Goal: Task Accomplishment & Management: Complete application form

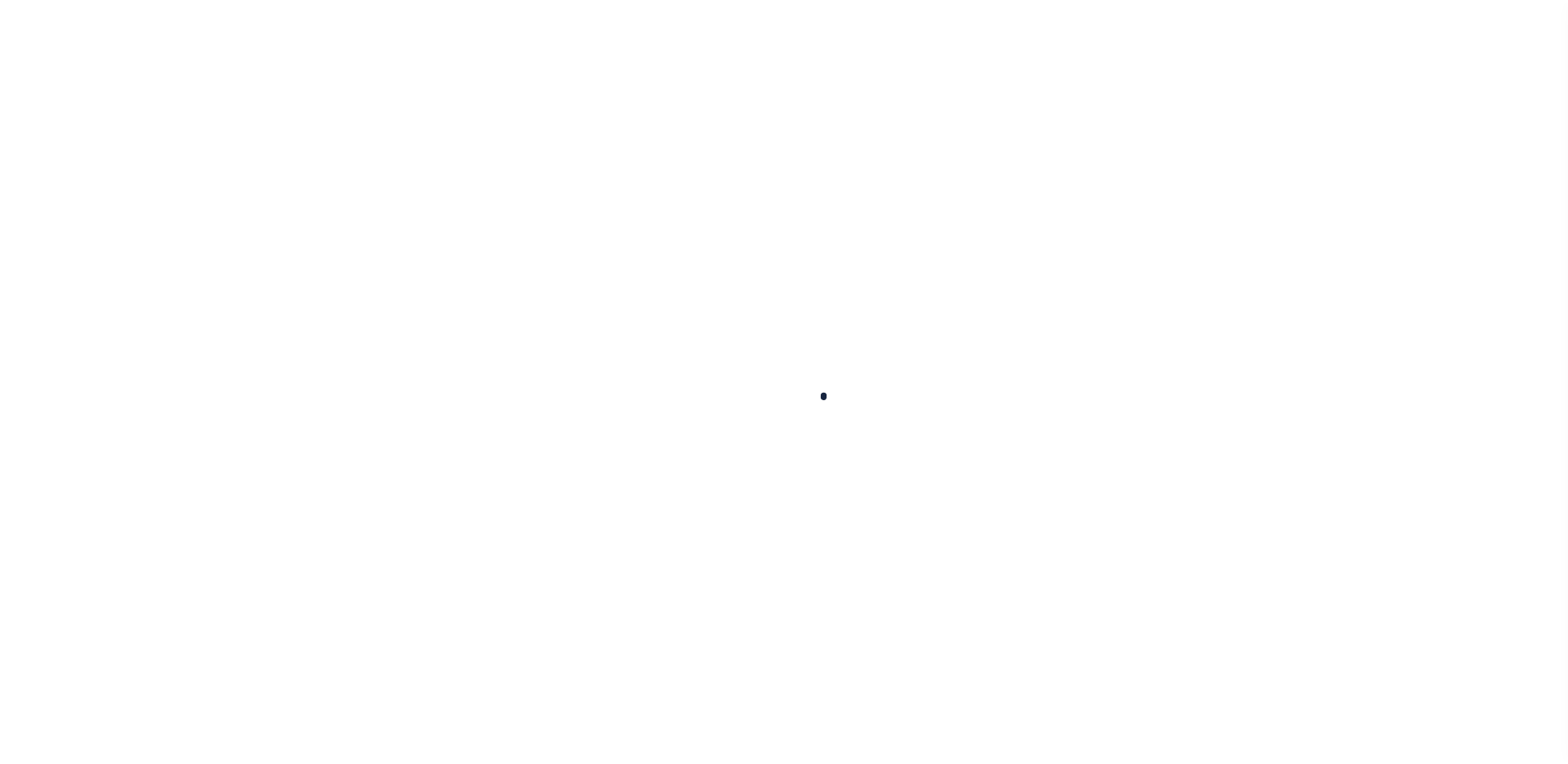
scroll to position [41, 0]
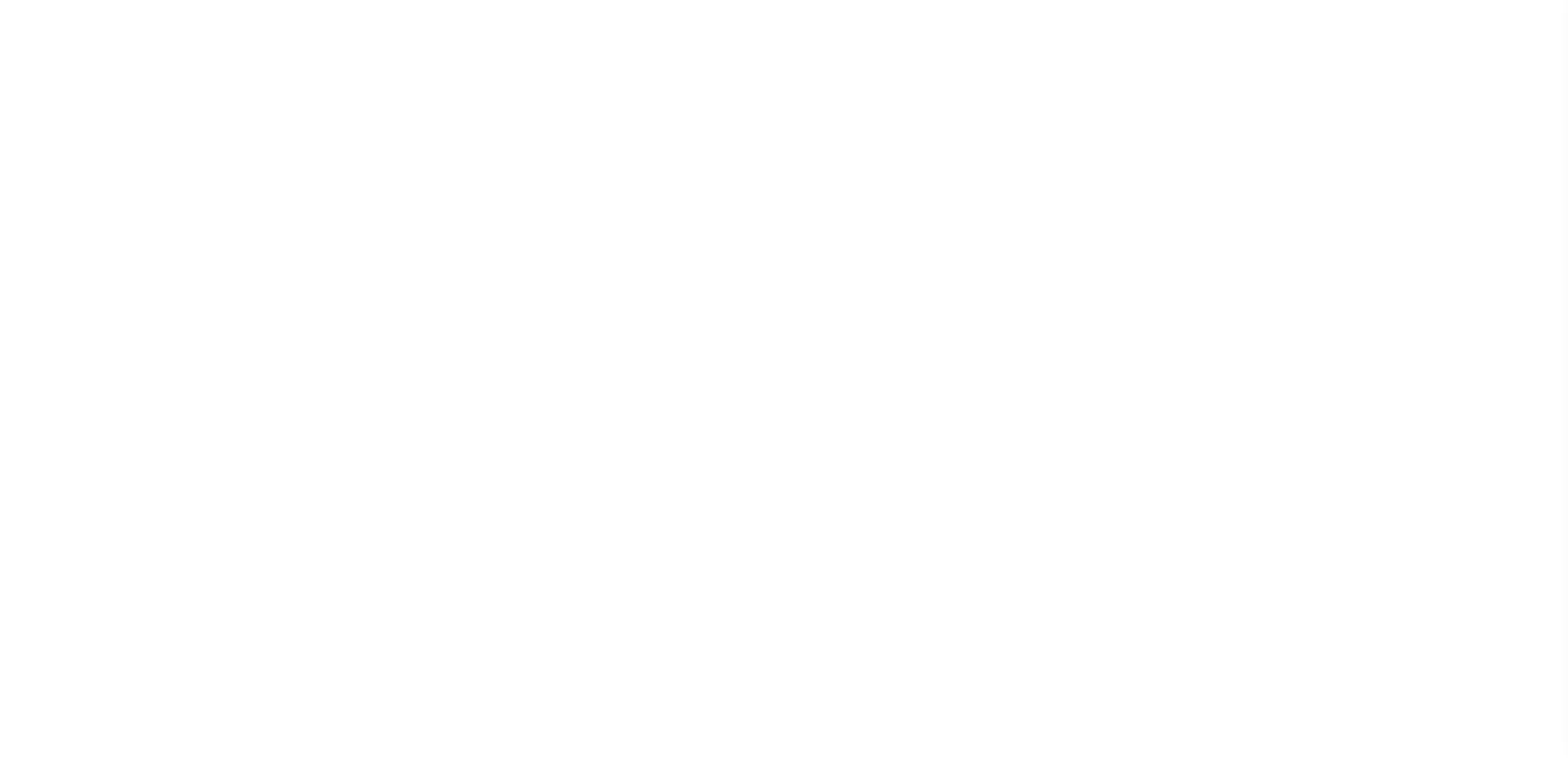
select select "200"
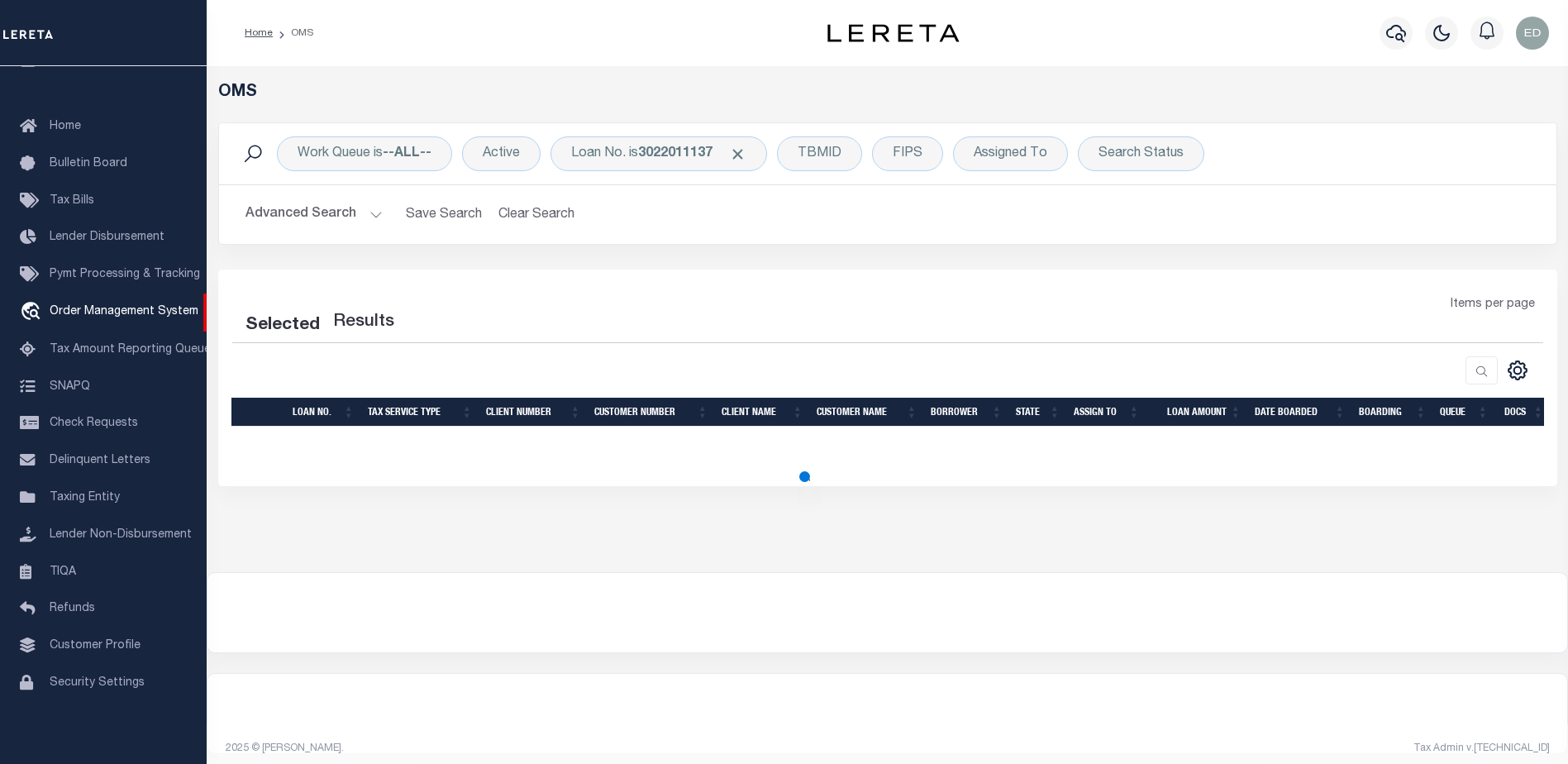
select select "200"
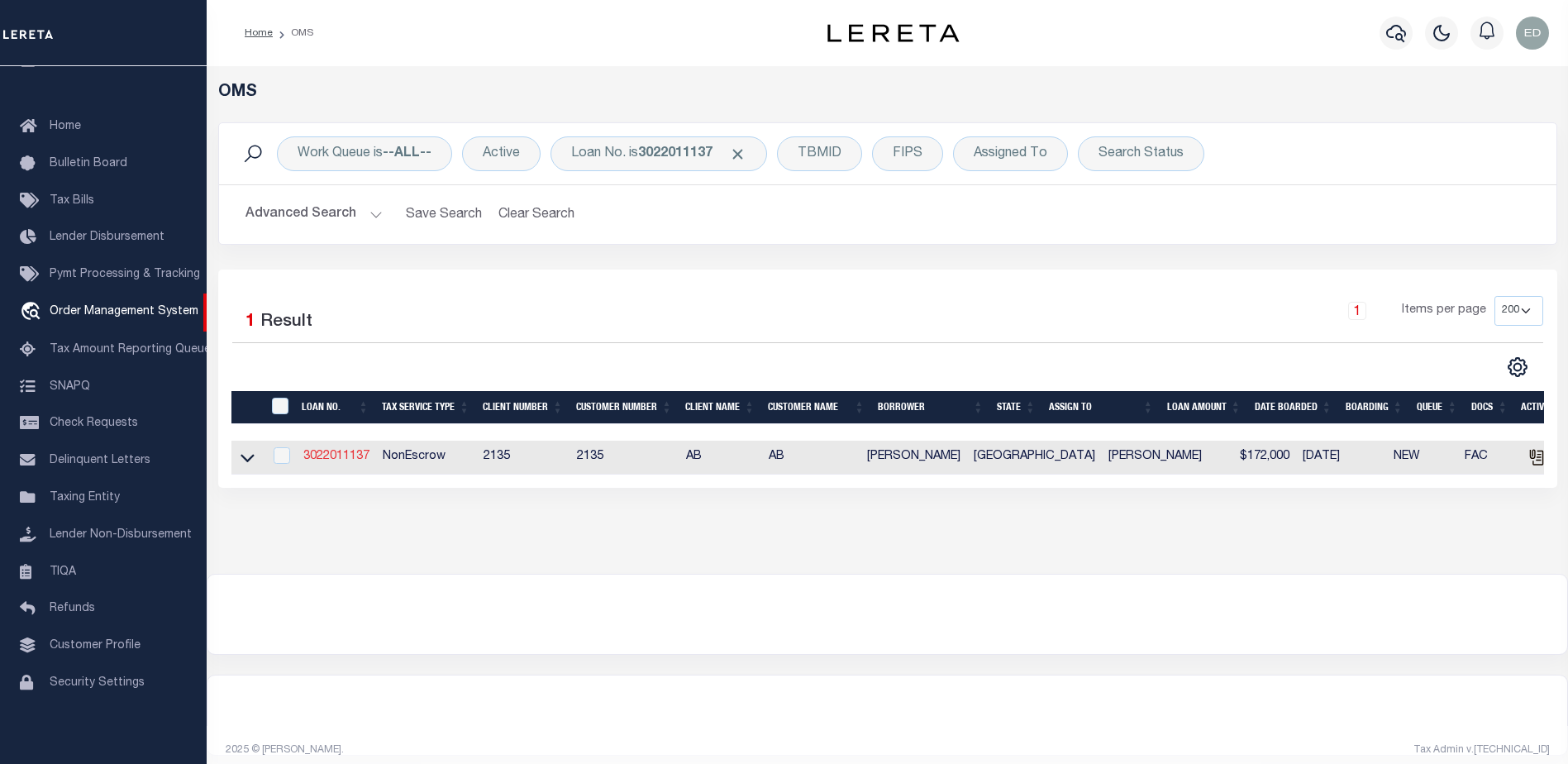
click at [352, 455] on link "3022011137" at bounding box center [337, 456] width 66 height 12
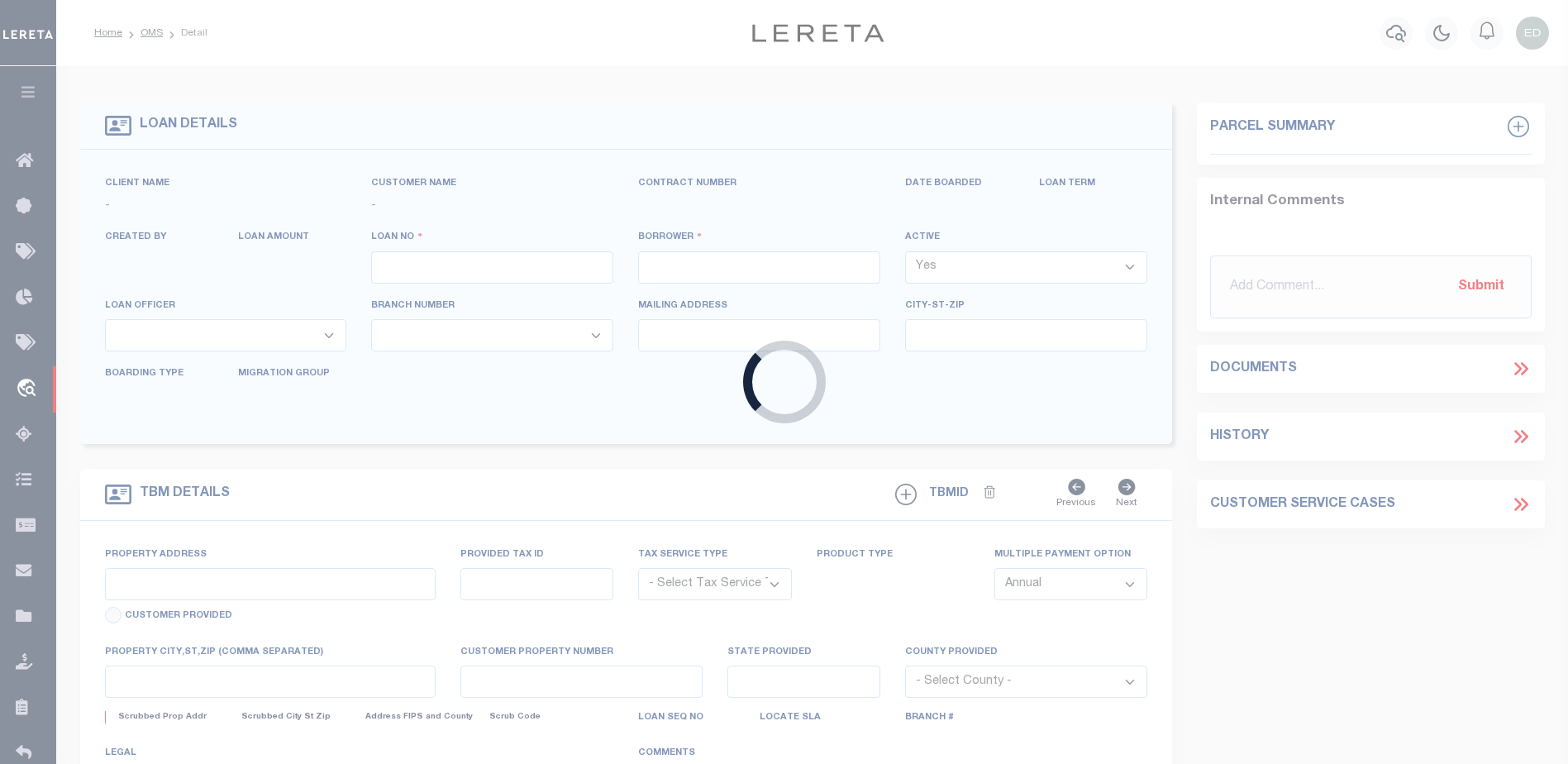
type input "3022011137"
type input "[PERSON_NAME]"
select select "False"
select select
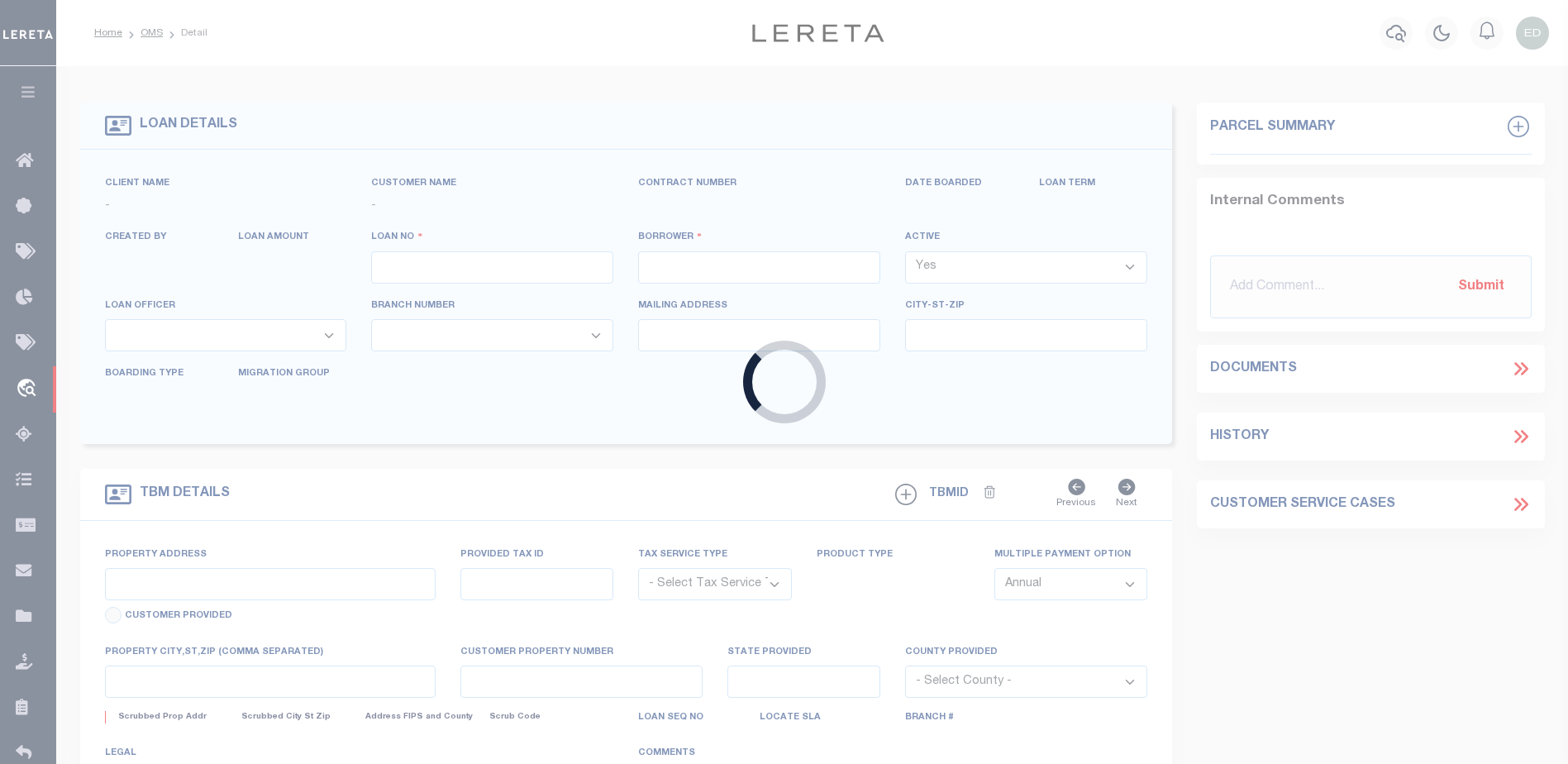
type input "[STREET_ADDRESS]"
type input "[GEOGRAPHIC_DATA], [GEOGRAPHIC_DATA] 75771"
select select
select select "NonEscrow"
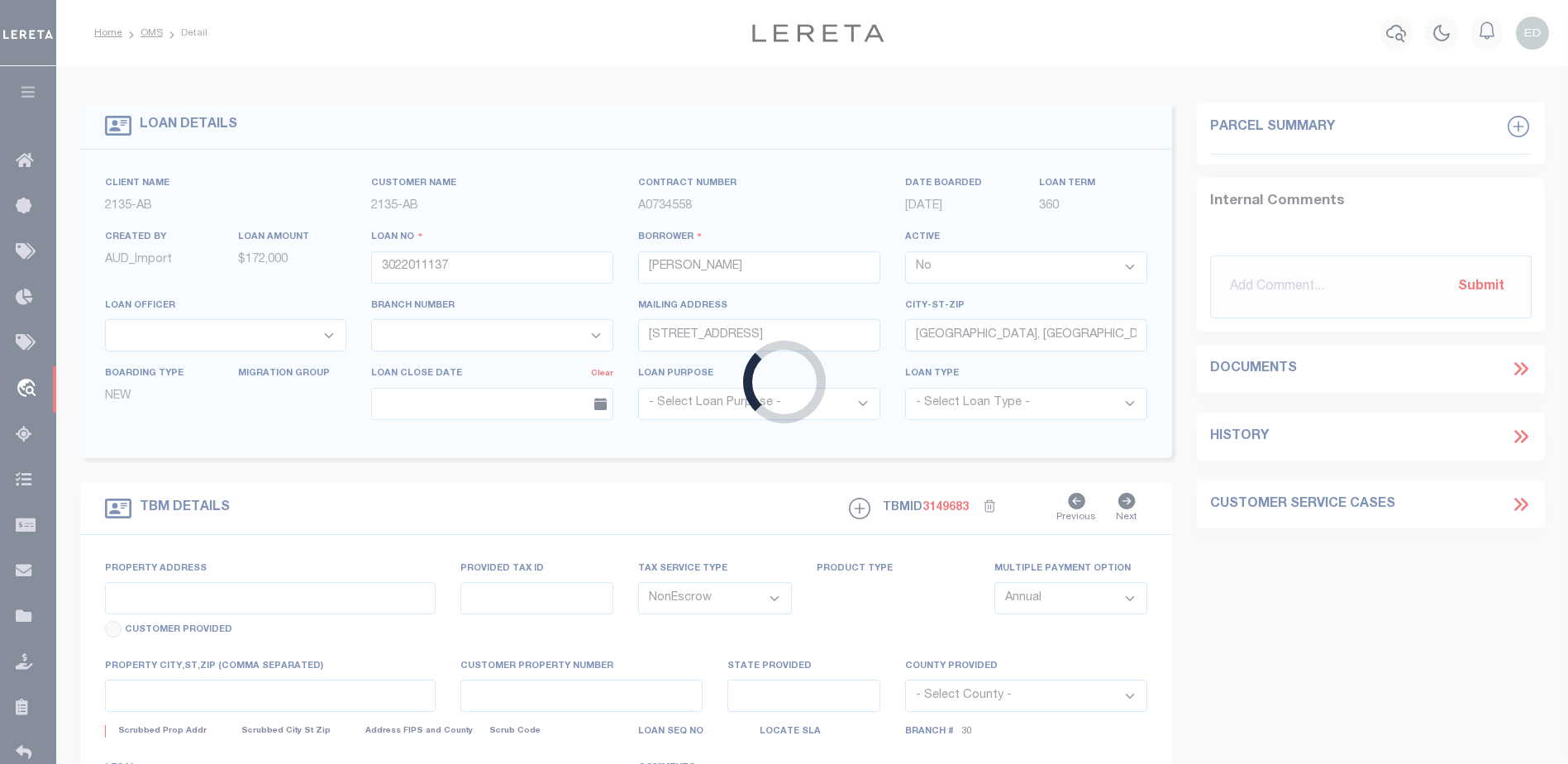
select select "7998"
select select "2576"
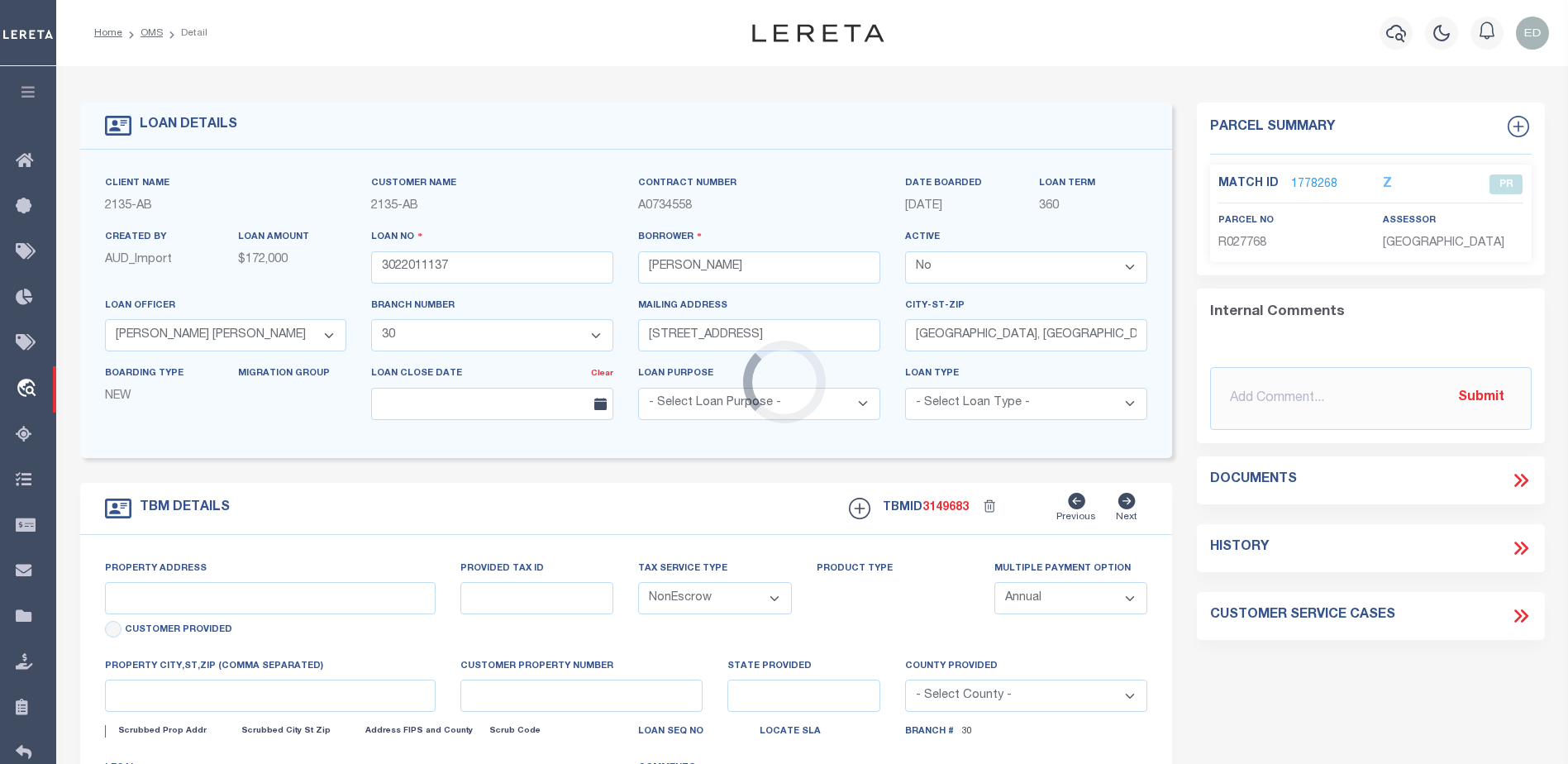
type input "11.28 ACRES CR 434"
select select
type input "LINDALE [GEOGRAPHIC_DATA] 75771"
type input "[GEOGRAPHIC_DATA]"
select select
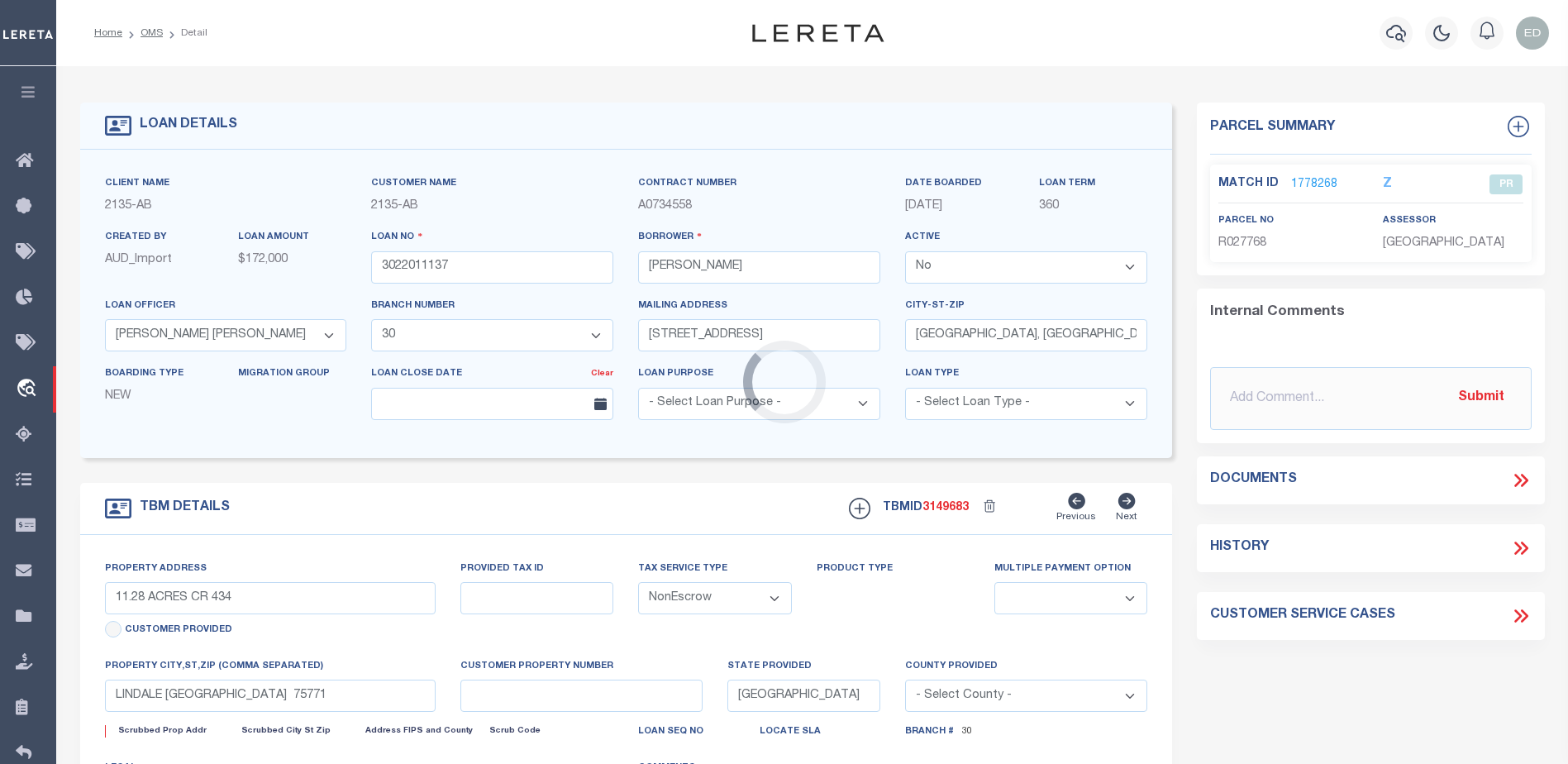
type textarea "DT 11.28 ACRS [PERSON_NAME] SVY A-140"
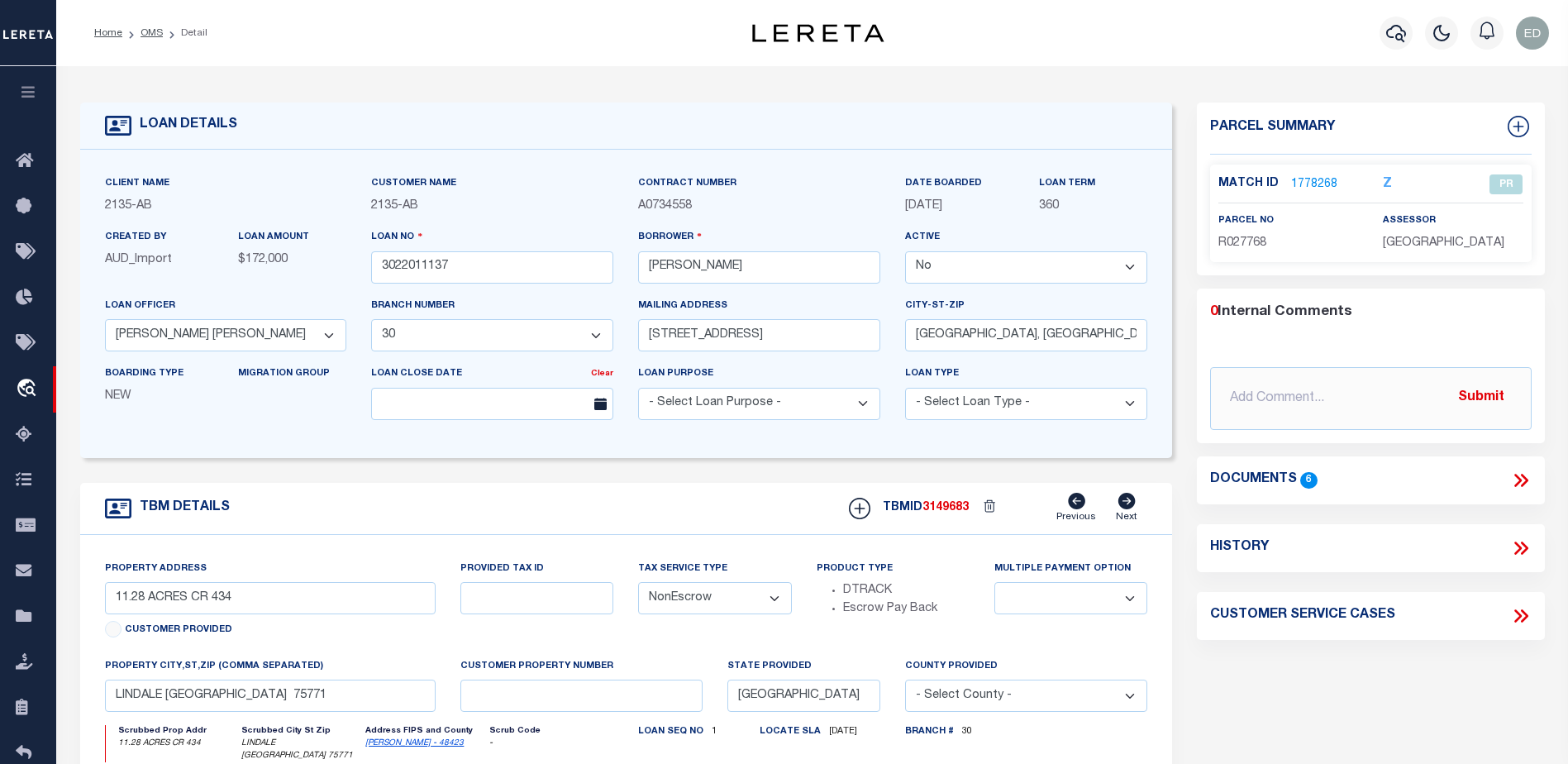
click at [1521, 476] on icon at bounding box center [1521, 480] width 22 height 22
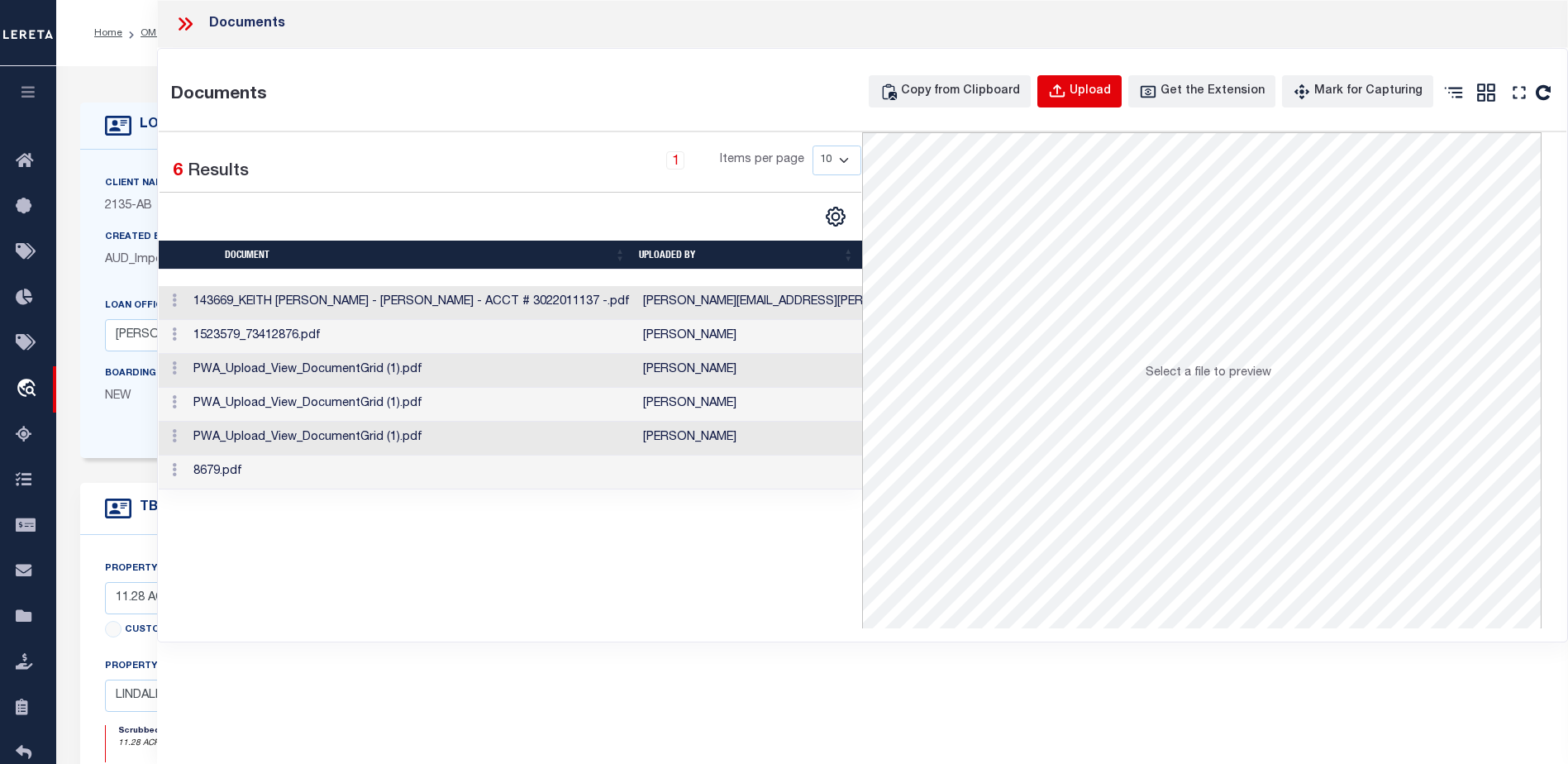
drag, startPoint x: 1107, startPoint y: 85, endPoint x: 703, endPoint y: 285, distance: 450.8
click at [1105, 84] on div "Upload" at bounding box center [1090, 92] width 41 height 18
select select
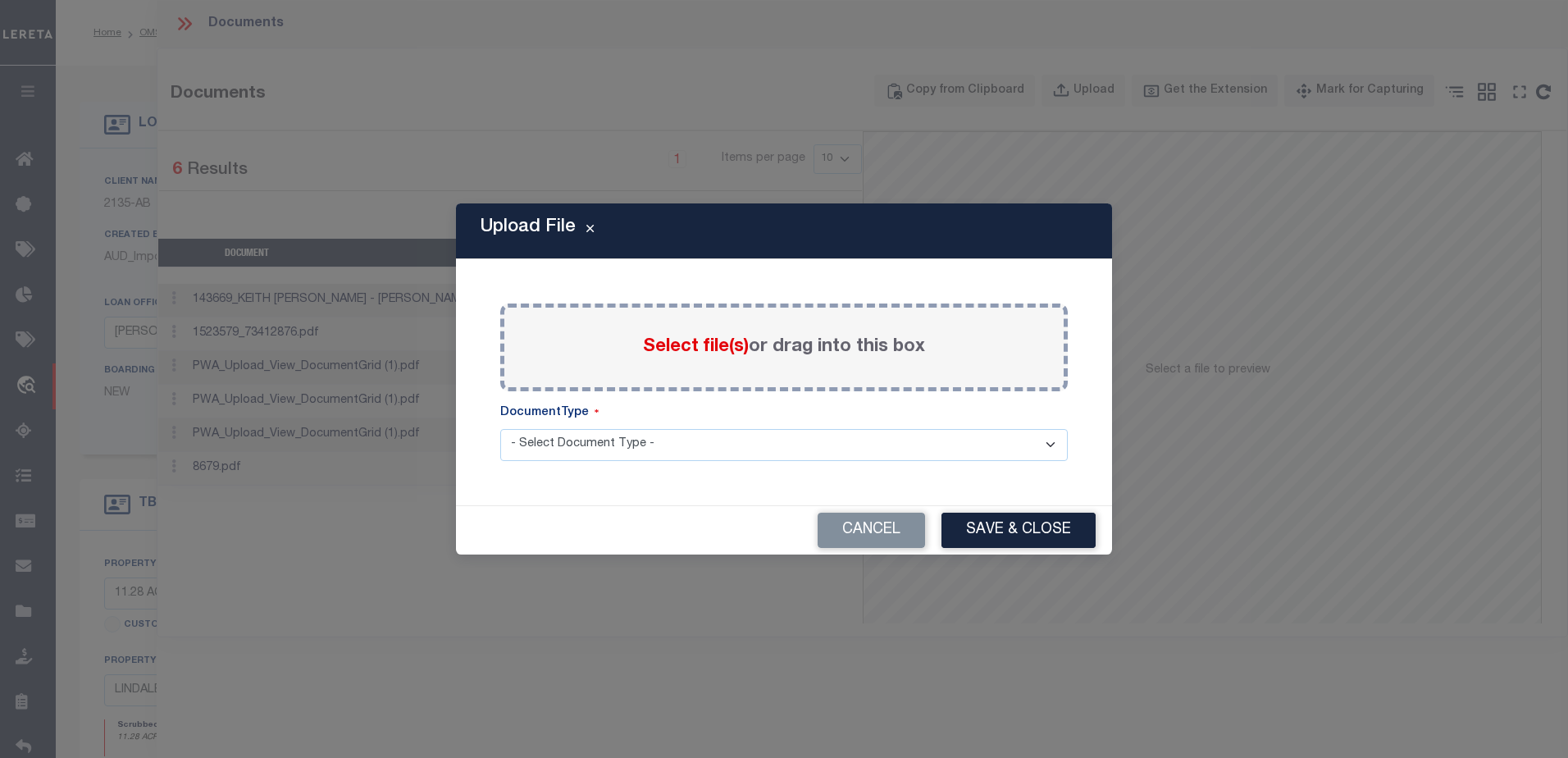
click at [612, 370] on div "Select file(s) or drag into this box" at bounding box center [784, 347] width 568 height 88
click at [582, 453] on select "- Select Document Type - TAX SERVICE DOCUMENTS" at bounding box center [784, 444] width 568 height 32
click at [1196, 330] on div "Upload File Paste copied image or file into this box Select file(s) or drag int…" at bounding box center [784, 379] width 1568 height 758
click at [833, 718] on div "Upload File Paste copied image or file into this box Select file(s) or drag int…" at bounding box center [784, 379] width 1568 height 758
click at [886, 540] on button "Cancel" at bounding box center [871, 530] width 108 height 35
